Goal: Task Accomplishment & Management: Use online tool/utility

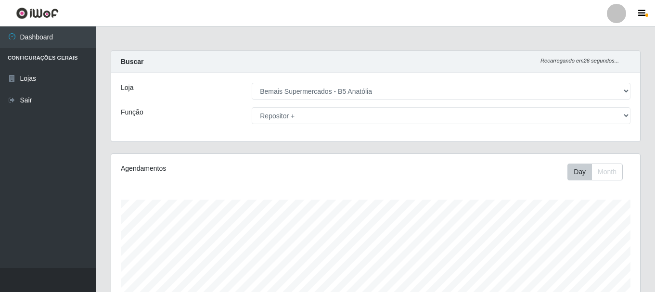
select select "405"
select select "82"
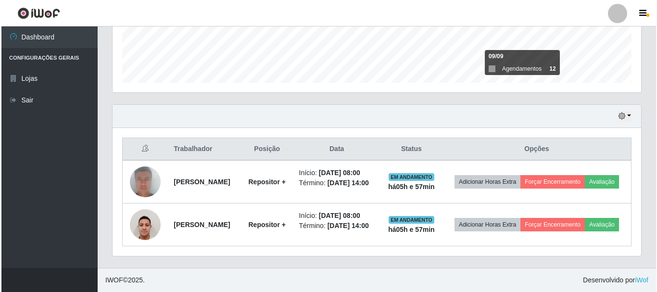
scroll to position [200, 529]
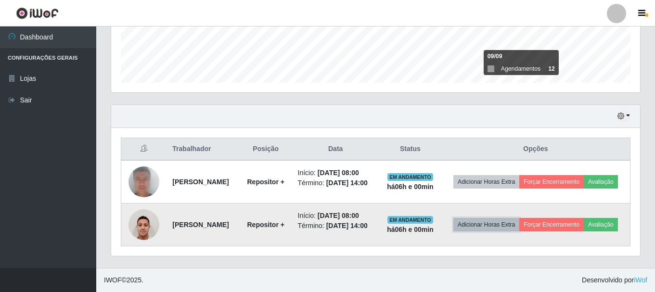
click at [519, 219] on button "Adicionar Horas Extra" at bounding box center [486, 224] width 66 height 13
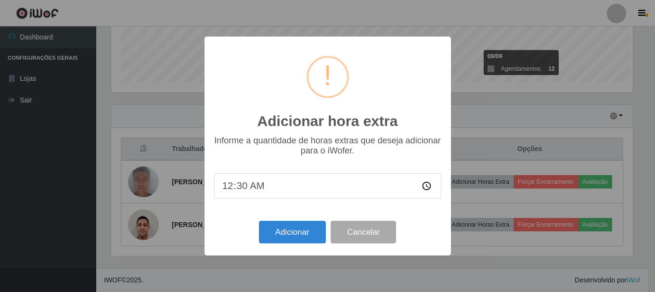
scroll to position [200, 524]
click at [546, 223] on div "Adicionar hora extra × Informe a quantidade de horas extras que deseja adiciona…" at bounding box center [328, 146] width 657 height 292
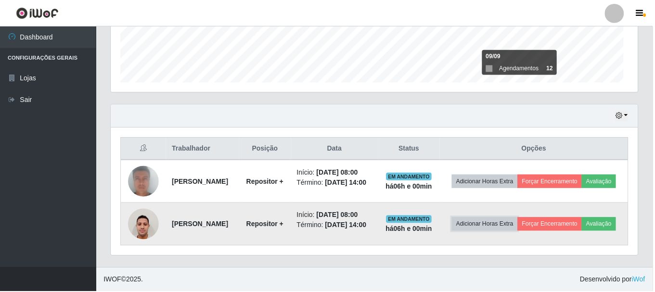
scroll to position [200, 529]
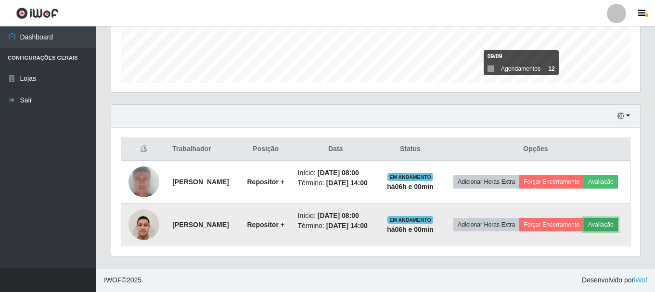
click at [584, 231] on button "Avaliação" at bounding box center [601, 224] width 34 height 13
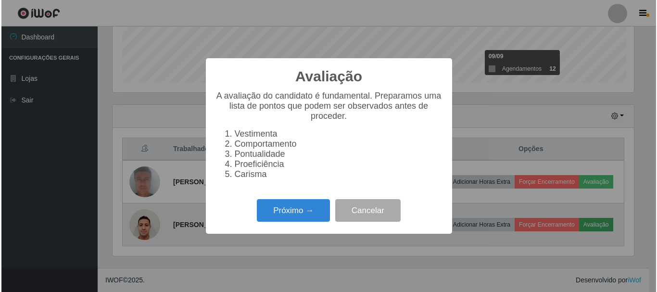
scroll to position [200, 524]
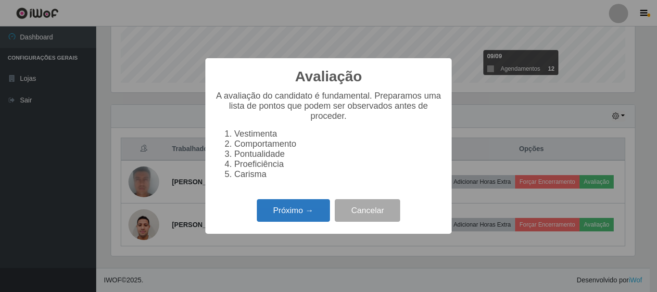
click at [278, 222] on button "Próximo →" at bounding box center [293, 210] width 73 height 23
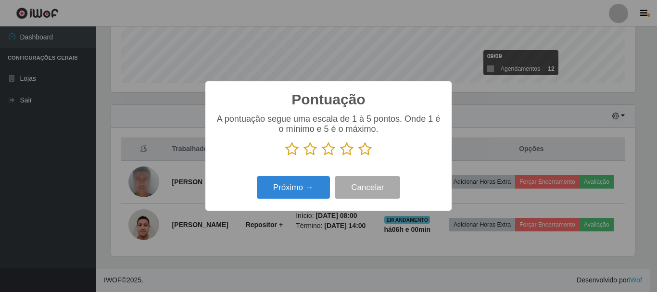
scroll to position [480965, 480641]
click at [363, 152] on icon at bounding box center [364, 149] width 13 height 14
click at [358, 156] on input "radio" at bounding box center [358, 156] width 0 height 0
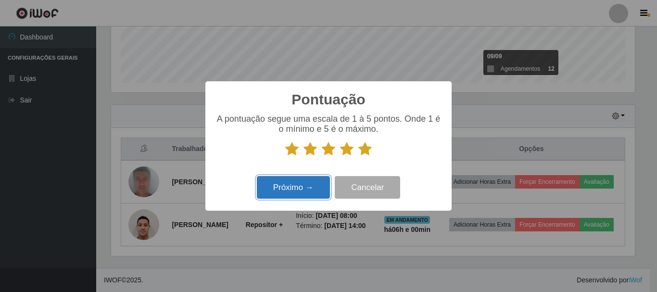
click at [282, 199] on button "Próximo →" at bounding box center [293, 187] width 73 height 23
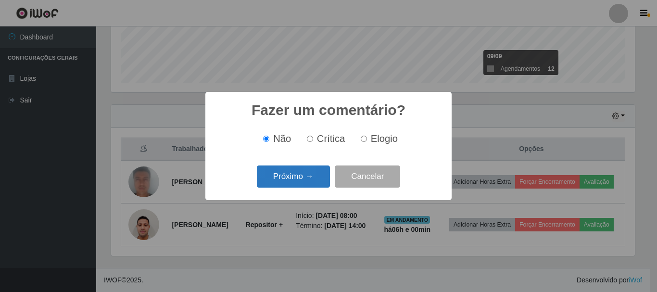
click at [299, 180] on button "Próximo →" at bounding box center [293, 177] width 73 height 23
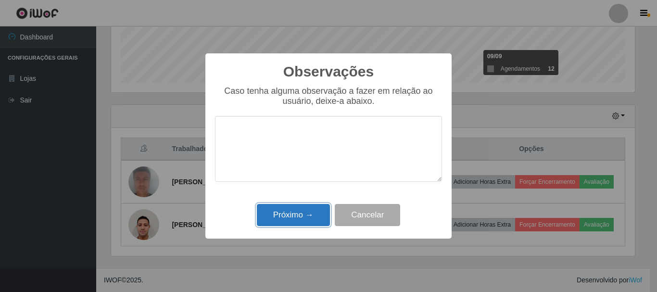
click at [302, 215] on button "Próximo →" at bounding box center [293, 215] width 73 height 23
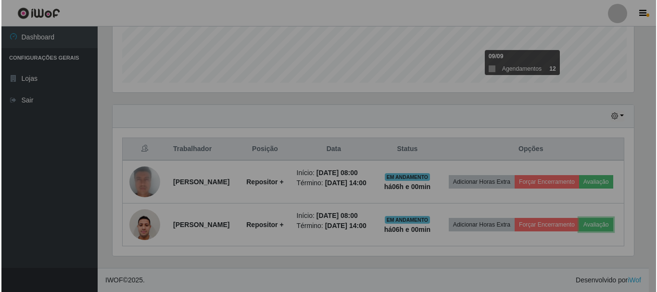
scroll to position [200, 529]
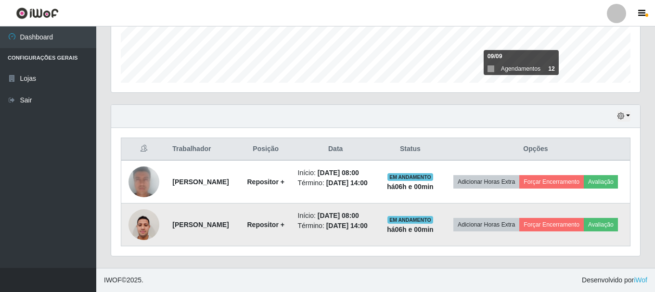
click at [559, 207] on td "Adicionar Horas Extra Forçar Encerramento Avaliação" at bounding box center [535, 225] width 189 height 43
click at [559, 218] on button "Forçar Encerramento" at bounding box center [551, 224] width 64 height 13
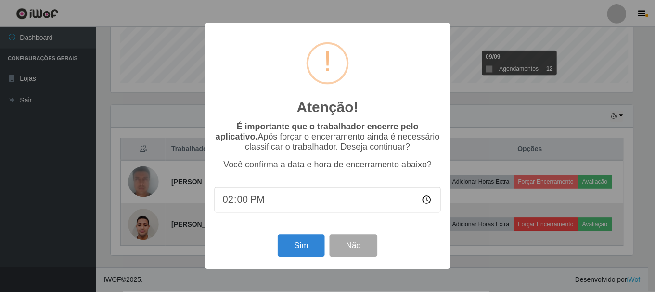
scroll to position [200, 524]
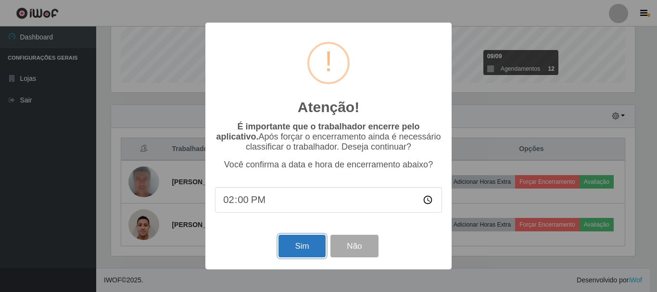
click at [312, 250] on button "Sim" at bounding box center [302, 246] width 47 height 23
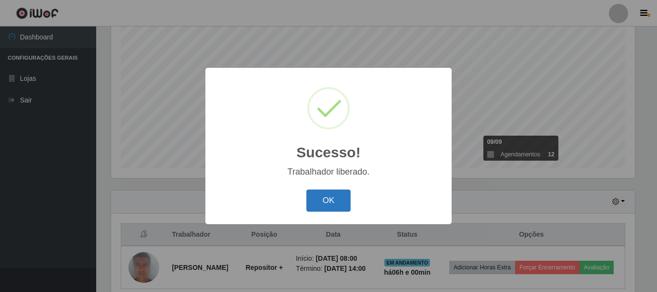
click at [340, 198] on button "OK" at bounding box center [329, 201] width 45 height 23
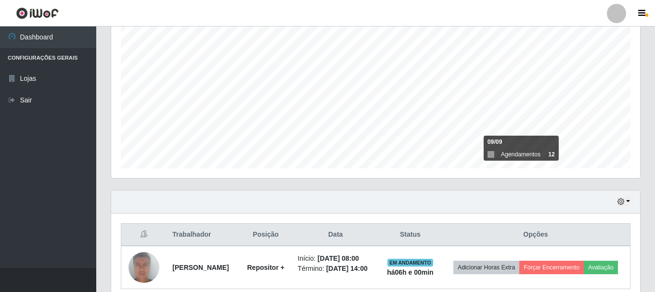
scroll to position [226, 0]
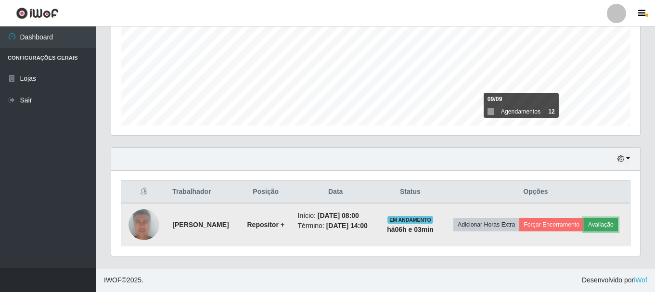
click at [584, 229] on button "Avaliação" at bounding box center [601, 224] width 34 height 13
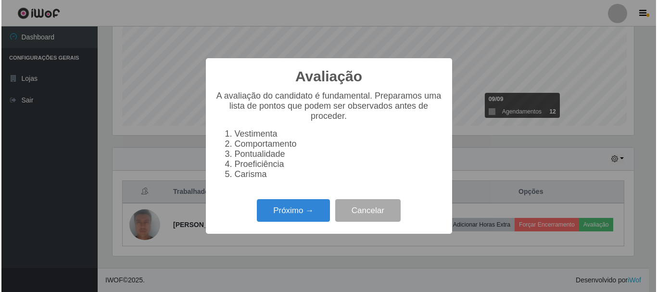
scroll to position [200, 524]
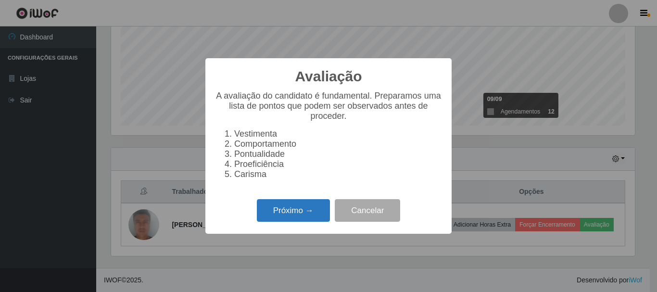
click at [306, 210] on button "Próximo →" at bounding box center [293, 210] width 73 height 23
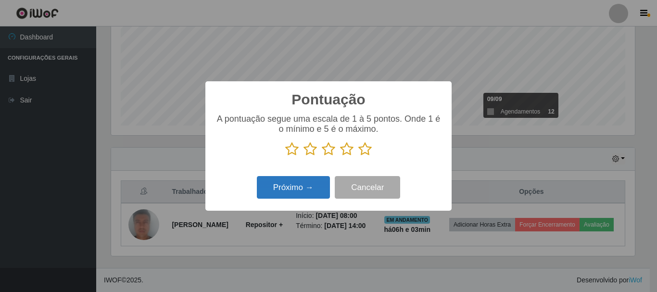
click at [298, 187] on button "Próximo →" at bounding box center [293, 187] width 73 height 23
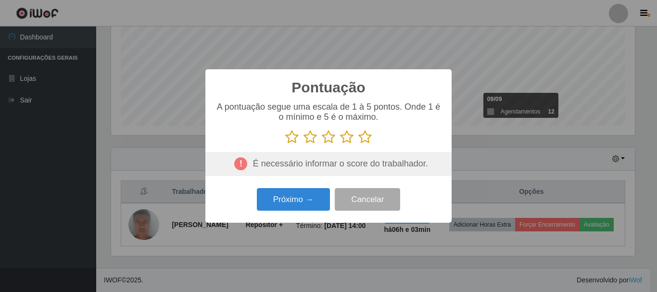
click at [362, 143] on icon at bounding box center [364, 137] width 13 height 14
click at [358, 144] on input "radio" at bounding box center [358, 144] width 0 height 0
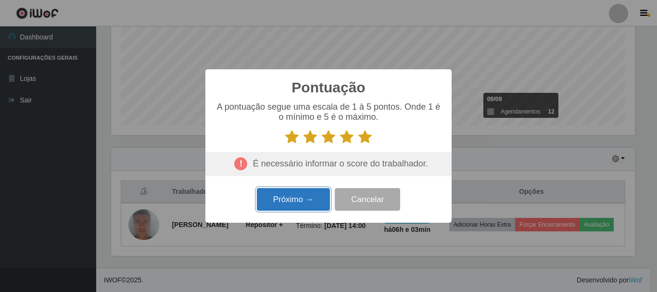
click at [307, 204] on button "Próximo →" at bounding box center [293, 199] width 73 height 23
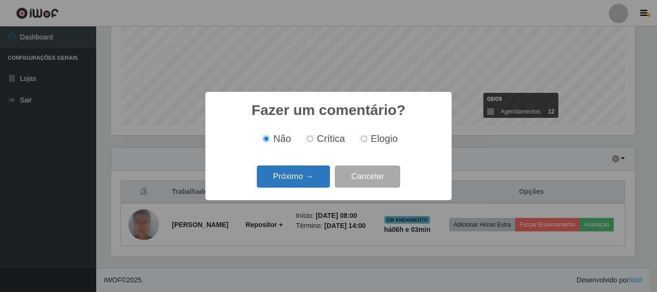
click at [310, 177] on button "Próximo →" at bounding box center [293, 177] width 73 height 23
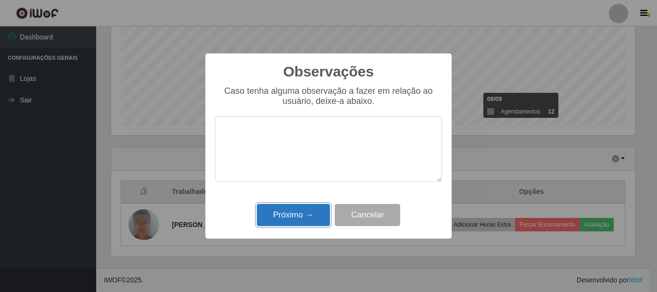
click at [295, 219] on button "Próximo →" at bounding box center [293, 215] width 73 height 23
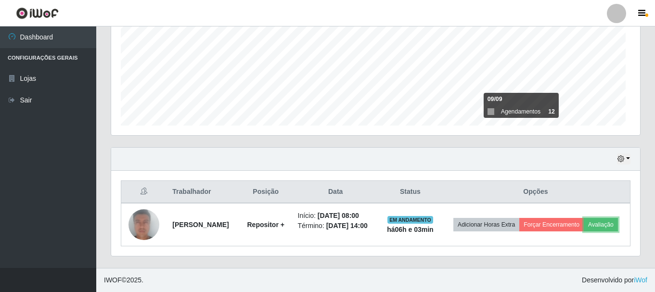
scroll to position [200, 529]
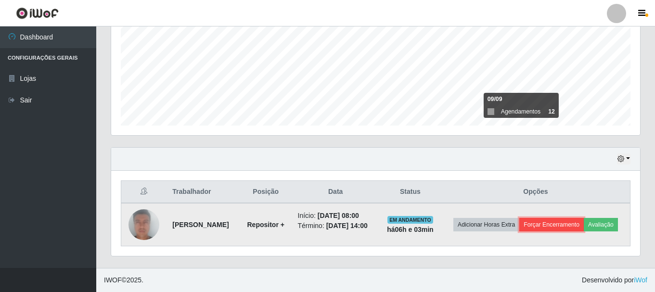
click at [579, 218] on button "Forçar Encerramento" at bounding box center [551, 224] width 64 height 13
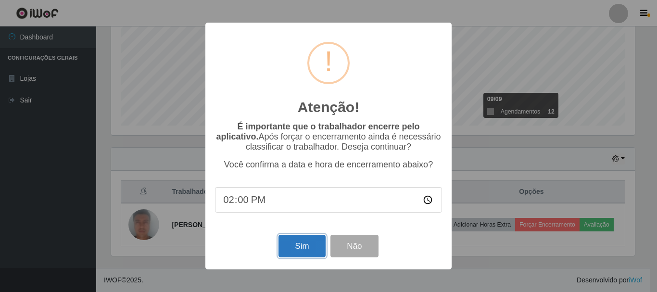
click at [323, 250] on button "Sim" at bounding box center [302, 246] width 47 height 23
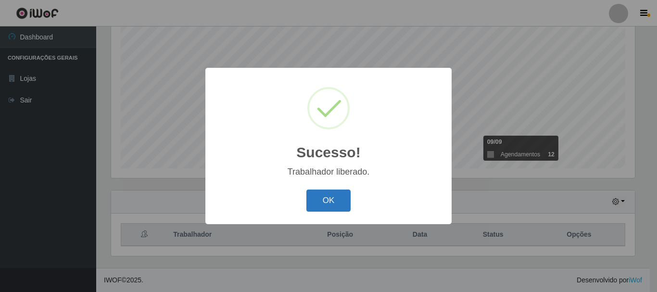
click at [323, 204] on button "OK" at bounding box center [329, 201] width 45 height 23
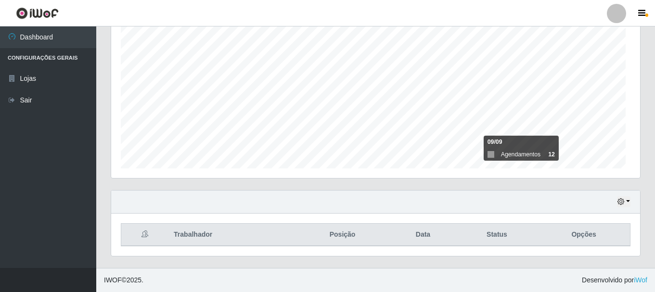
scroll to position [200, 529]
